Goal: Check status: Check status

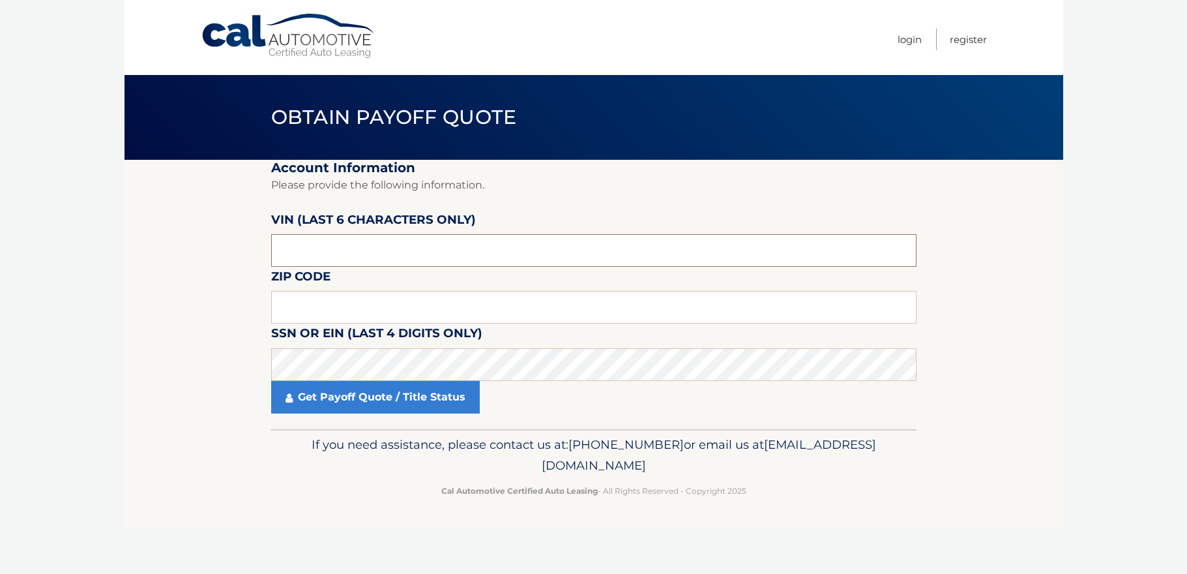
click at [352, 250] on input "text" at bounding box center [594, 250] width 646 height 33
type input "261000"
type input "11803"
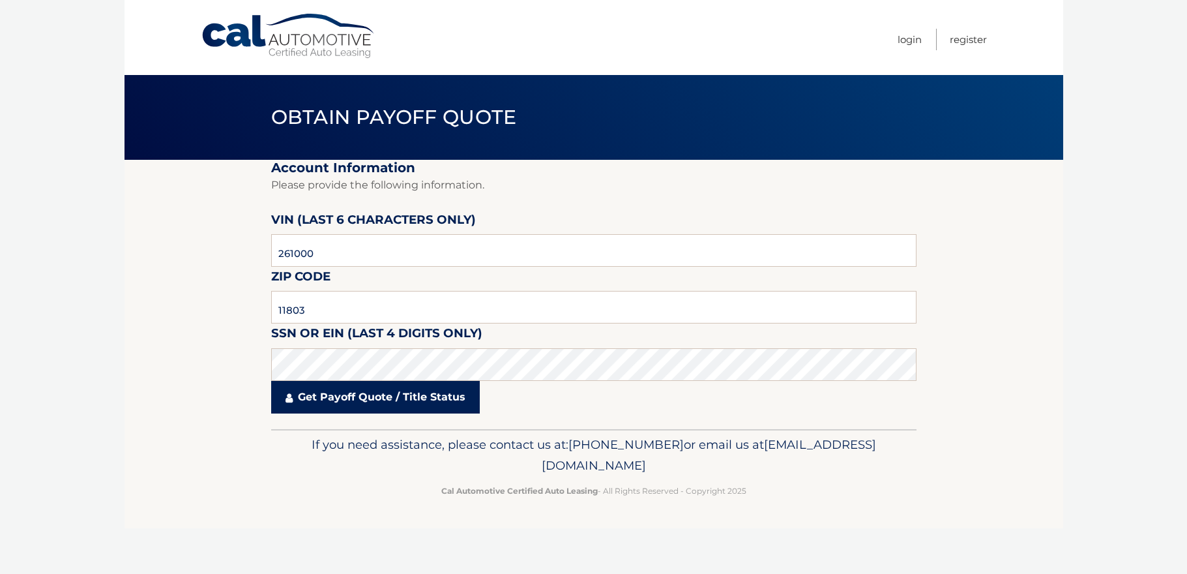
click at [391, 385] on link "Get Payoff Quote / Title Status" at bounding box center [375, 397] width 209 height 33
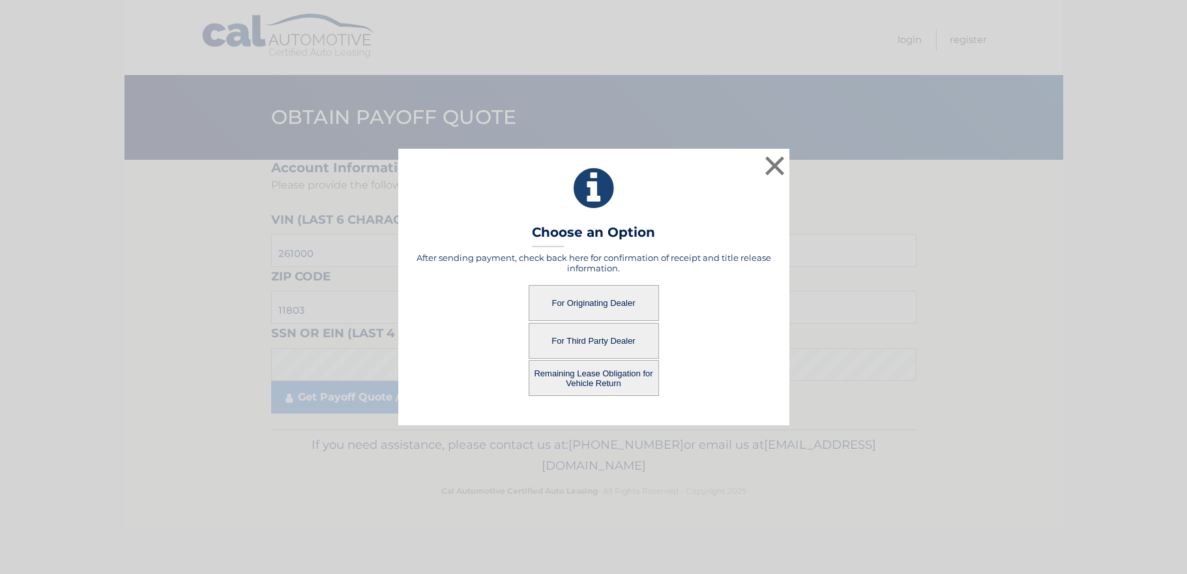
click at [610, 305] on button "For Originating Dealer" at bounding box center [594, 303] width 130 height 36
click at [610, 295] on button "For Originating Dealer" at bounding box center [594, 303] width 130 height 36
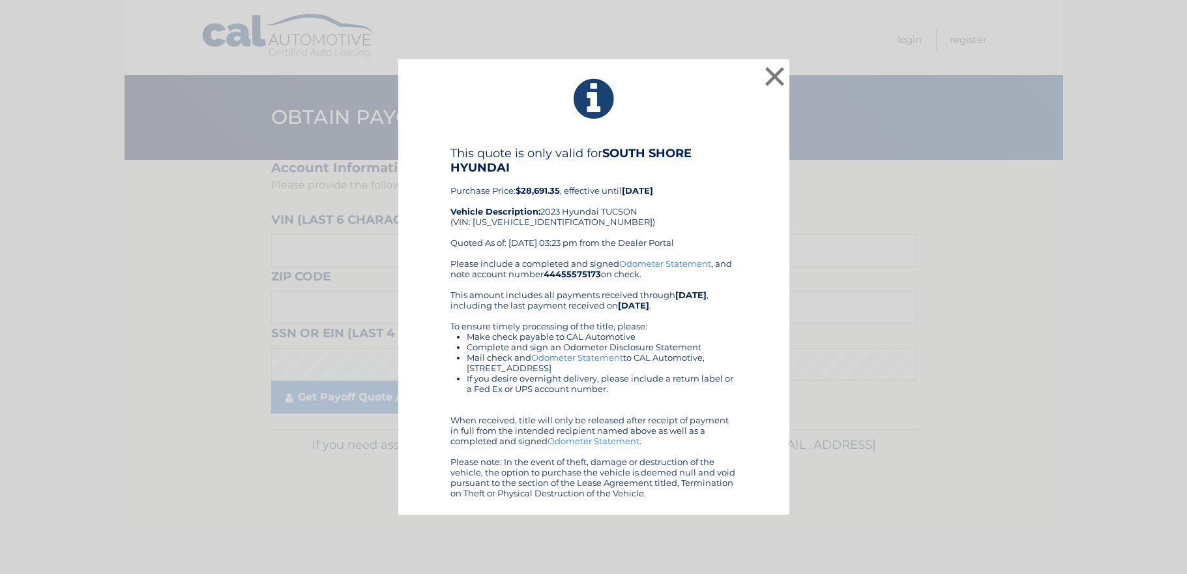
click at [541, 224] on div "This quote is only valid for SOUTH SHORE HYUNDAI Purchase Price: $28,691.35 , e…" at bounding box center [594, 202] width 287 height 112
copy div "5NMJFCAE8PH261000"
